Goal: Find specific page/section: Find specific page/section

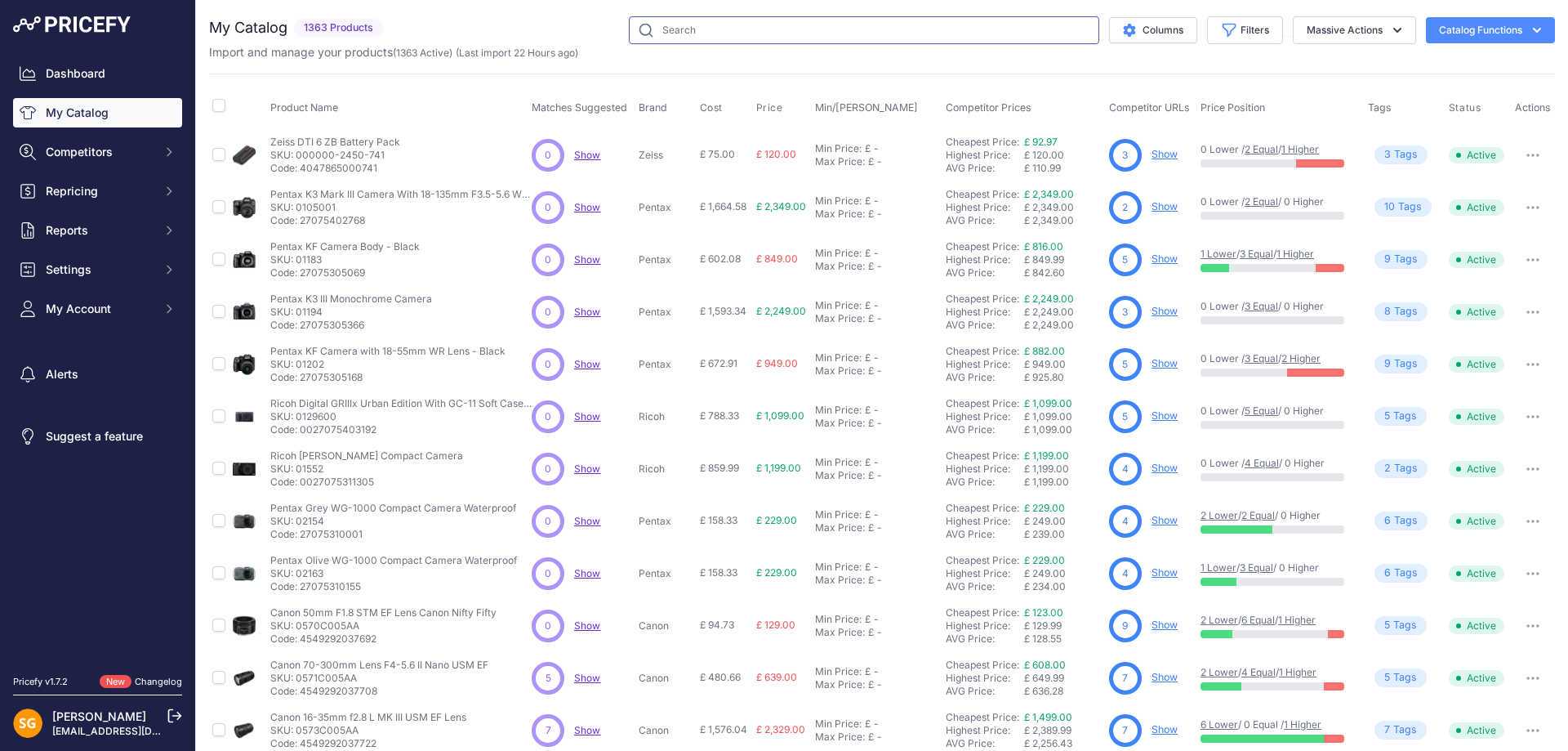
click at [653, 32] on input "text" at bounding box center [864, 31] width 470 height 28
paste input "JAYKIT-ADARK"
type input "JAYKIT-ADARK"
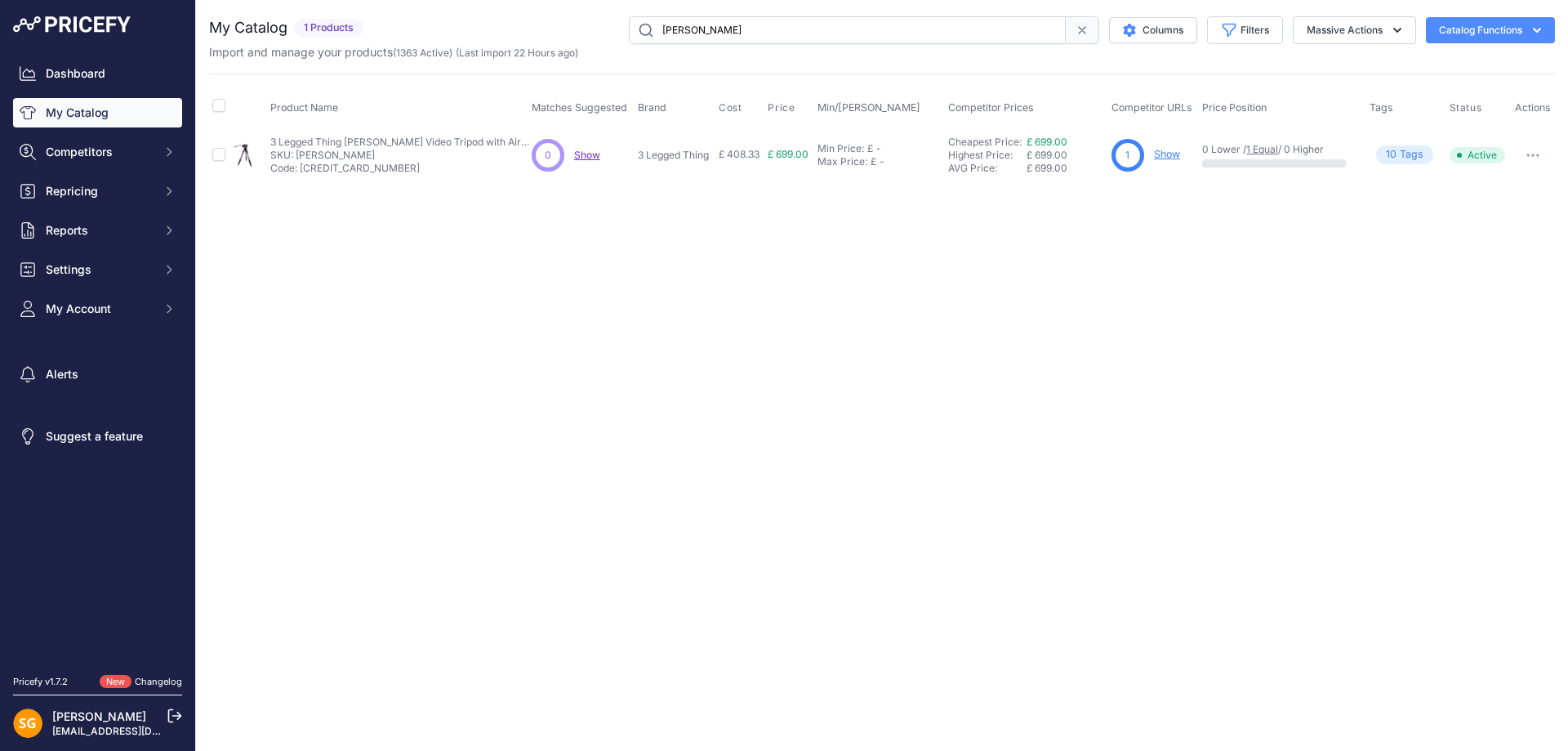
click at [1167, 153] on link "Show" at bounding box center [1167, 153] width 26 height 12
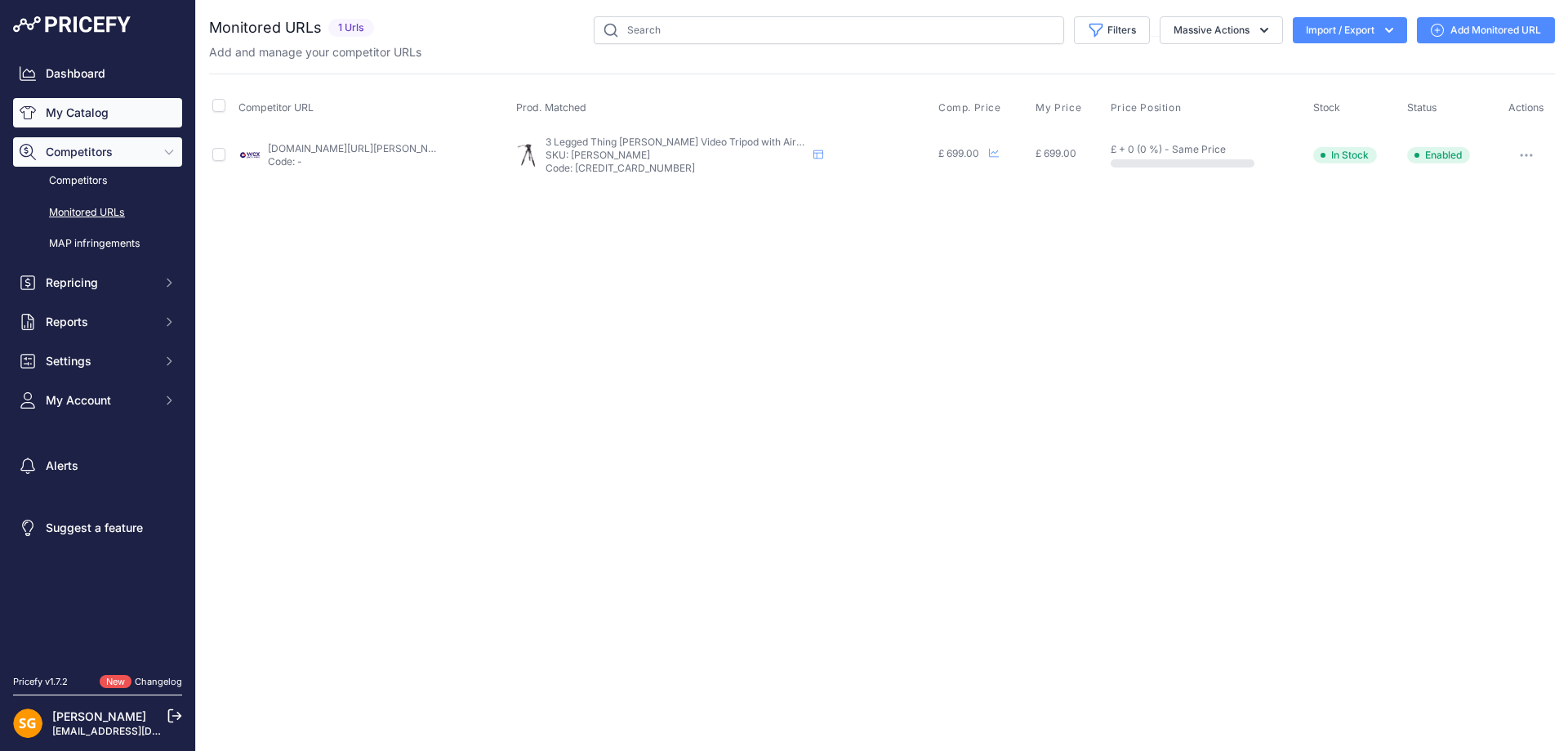
click at [94, 114] on link "My Catalog" at bounding box center [97, 113] width 169 height 30
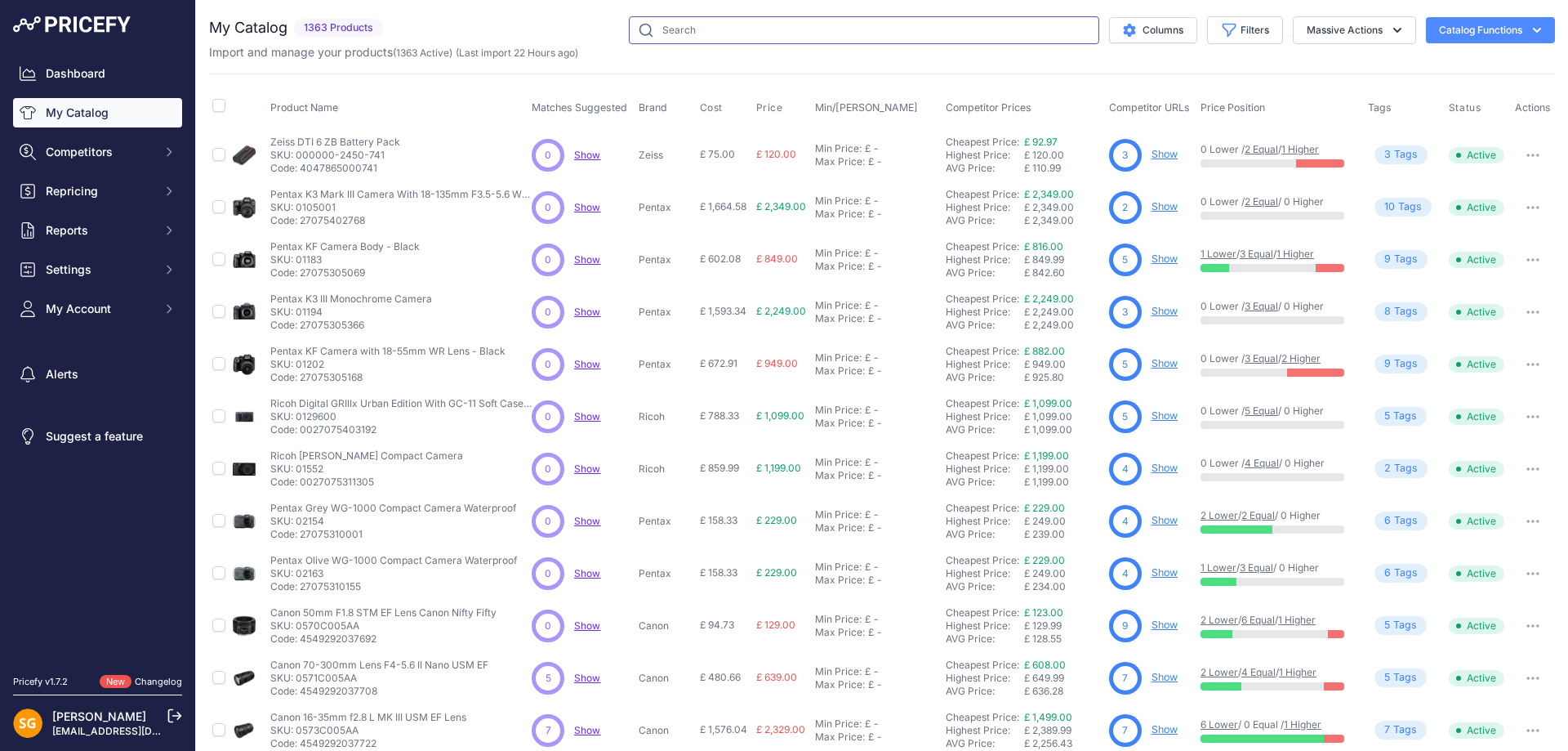
click at [985, 32] on input "text" at bounding box center [864, 31] width 470 height 28
paste input "PAN-CLC"
type input "PAN-CLC"
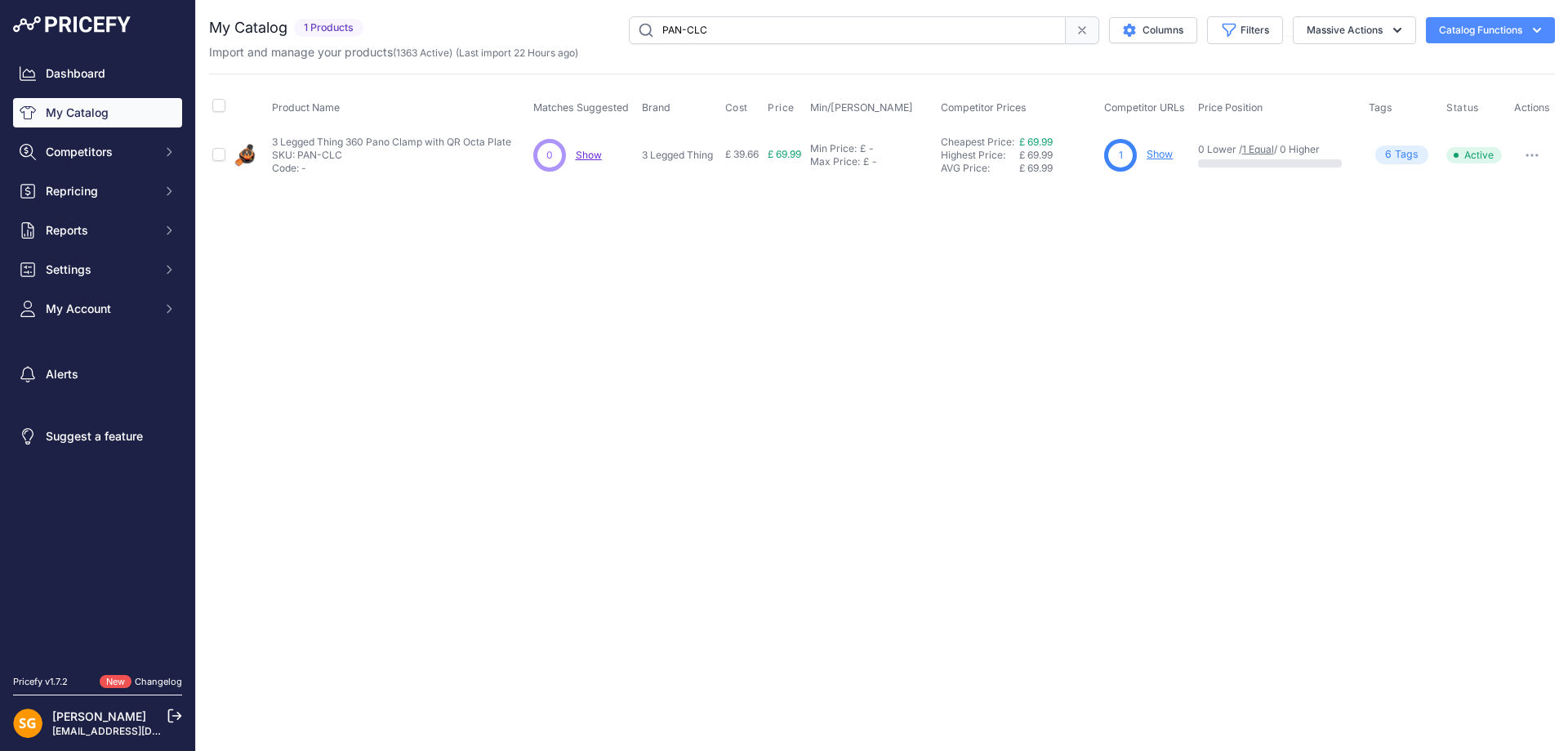
click at [1159, 155] on link "Show" at bounding box center [1160, 153] width 26 height 12
